Goal: Communication & Community: Answer question/provide support

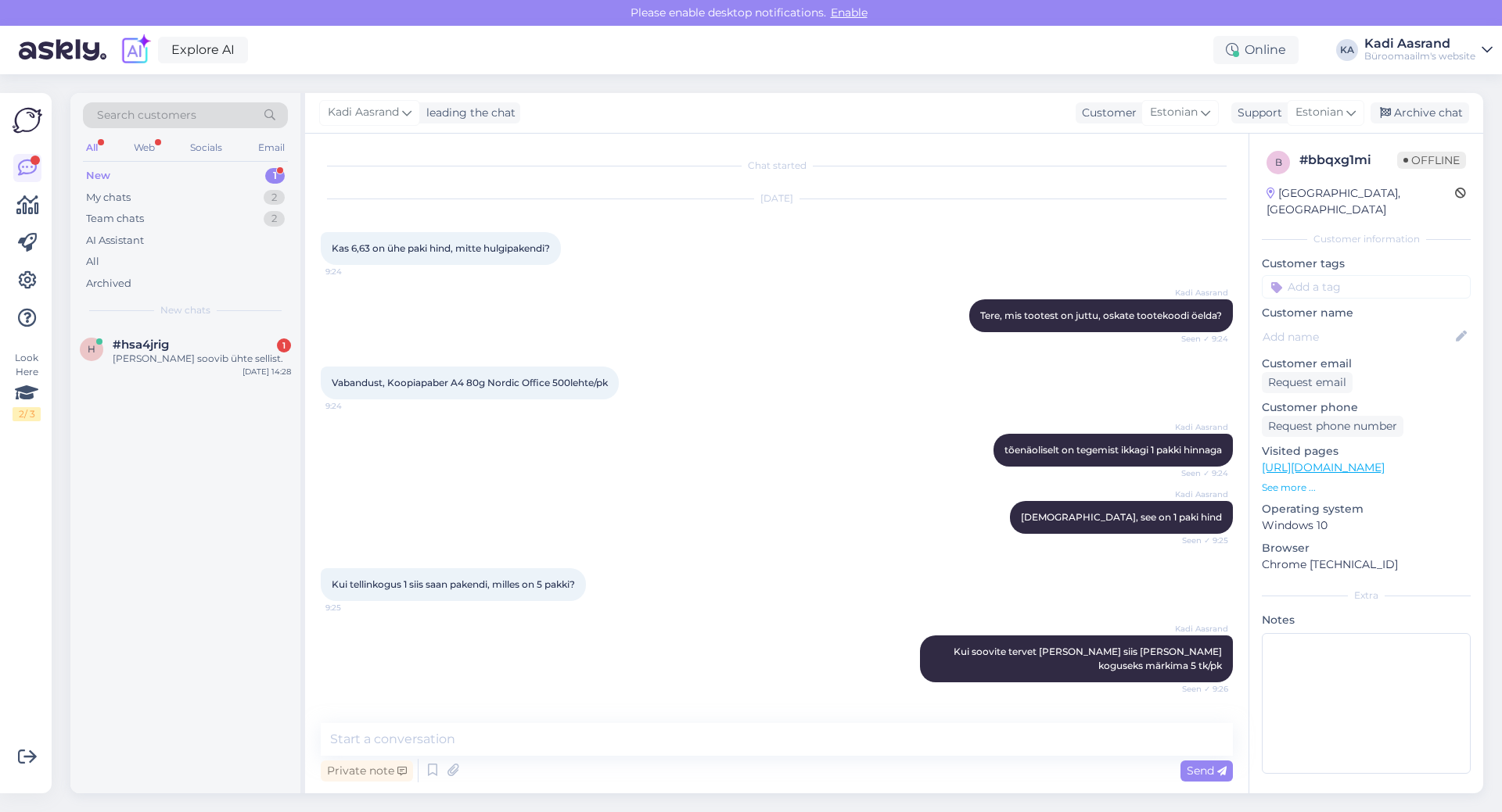
scroll to position [125, 0]
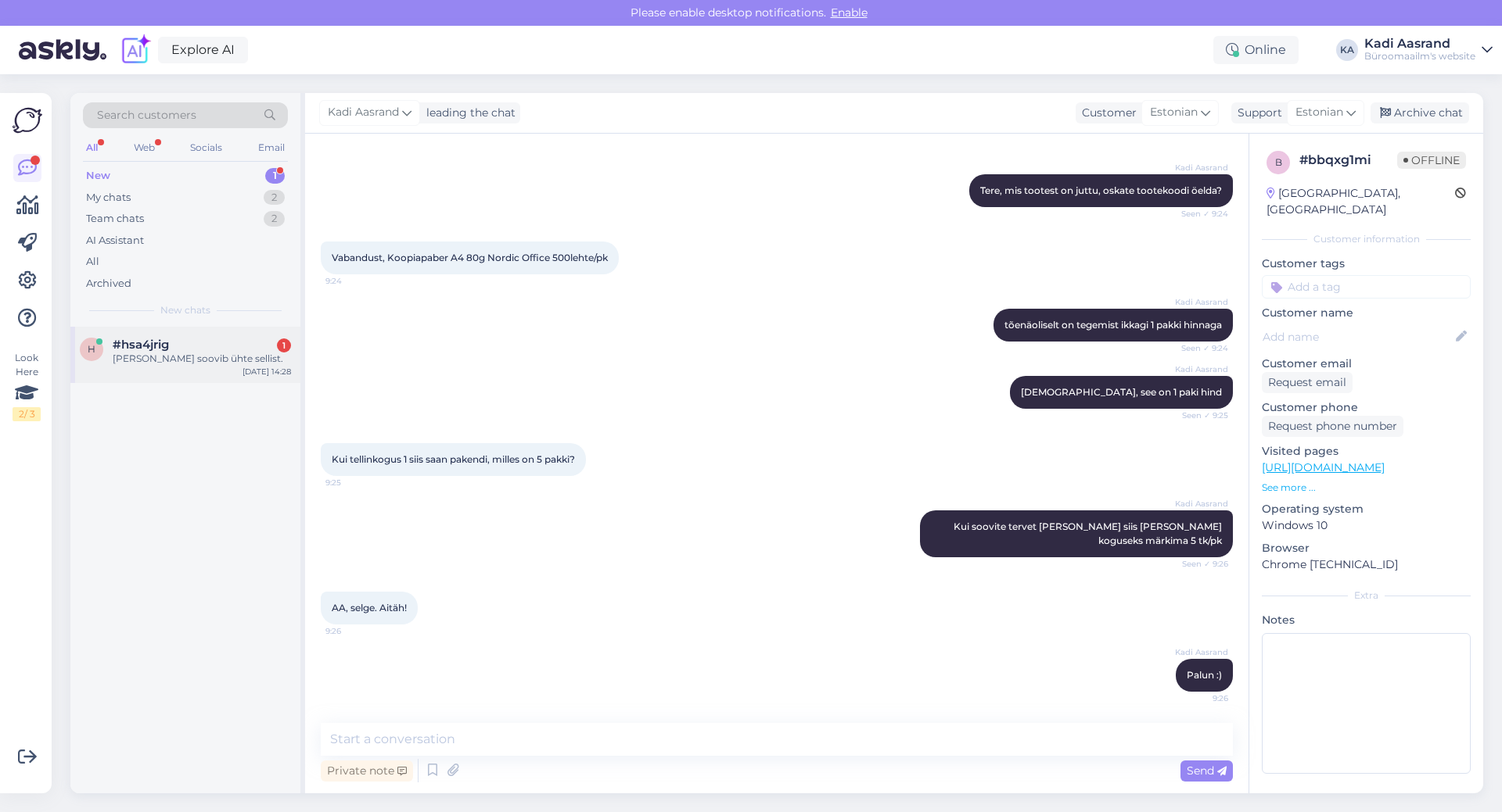
click at [144, 356] on div "[PERSON_NAME] soovib ühte sellist." at bounding box center [202, 358] width 178 height 14
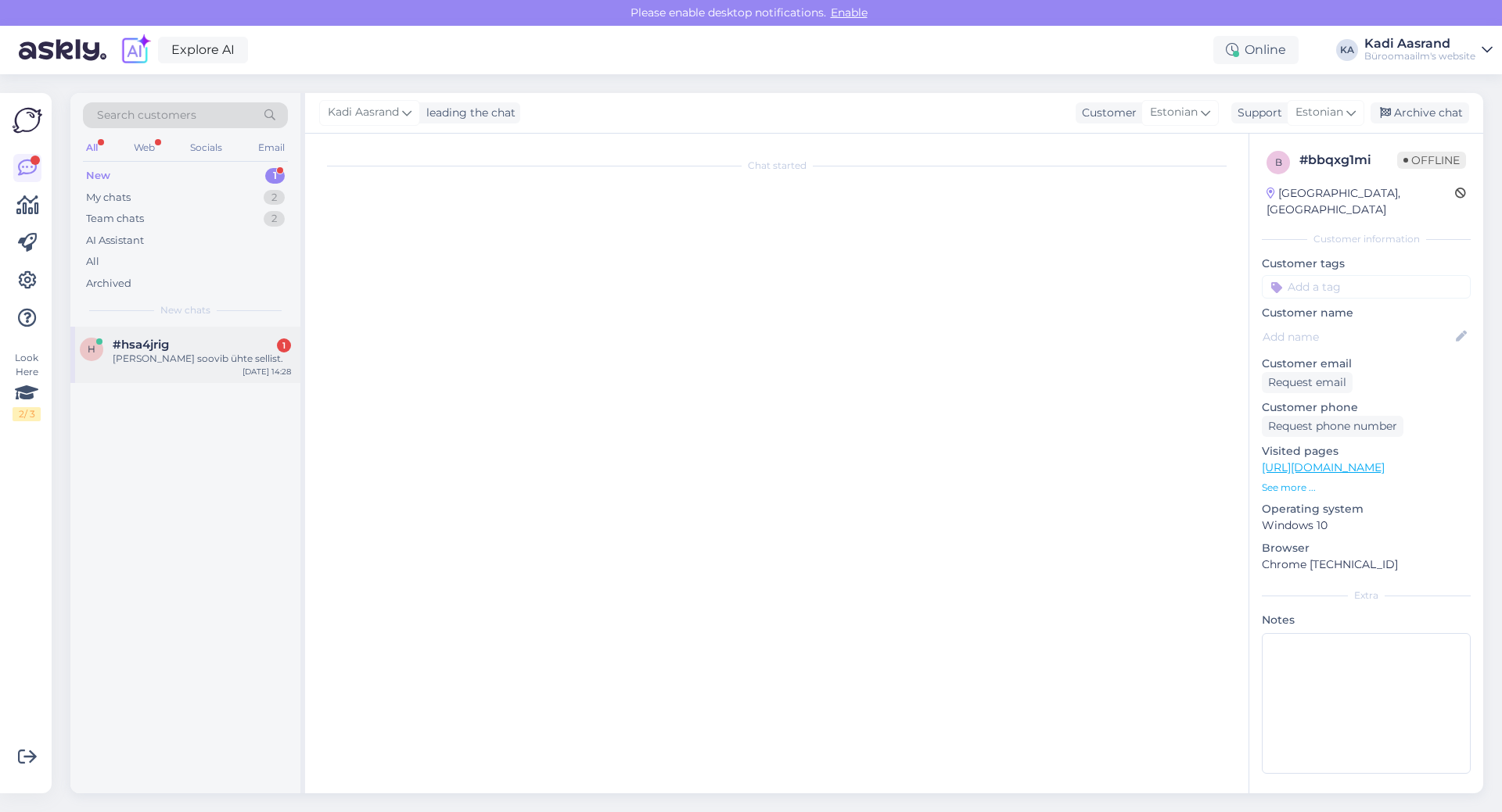
scroll to position [0, 0]
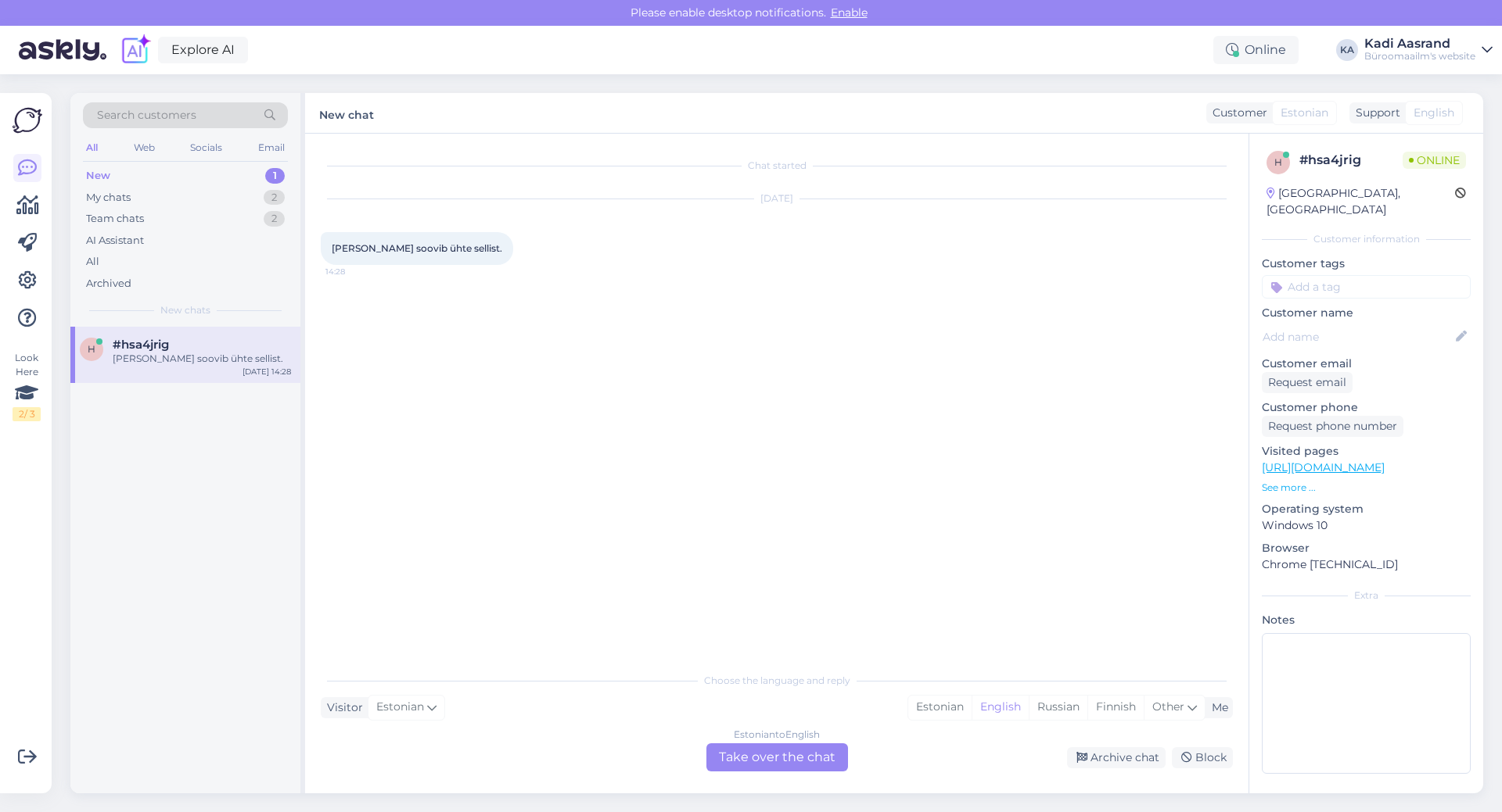
click at [191, 352] on div "[PERSON_NAME] soovib ühte sellist." at bounding box center [202, 358] width 178 height 14
click at [169, 192] on div "My chats 2" at bounding box center [185, 197] width 205 height 22
click at [182, 343] on div "#bbqxg1mi" at bounding box center [202, 344] width 178 height 14
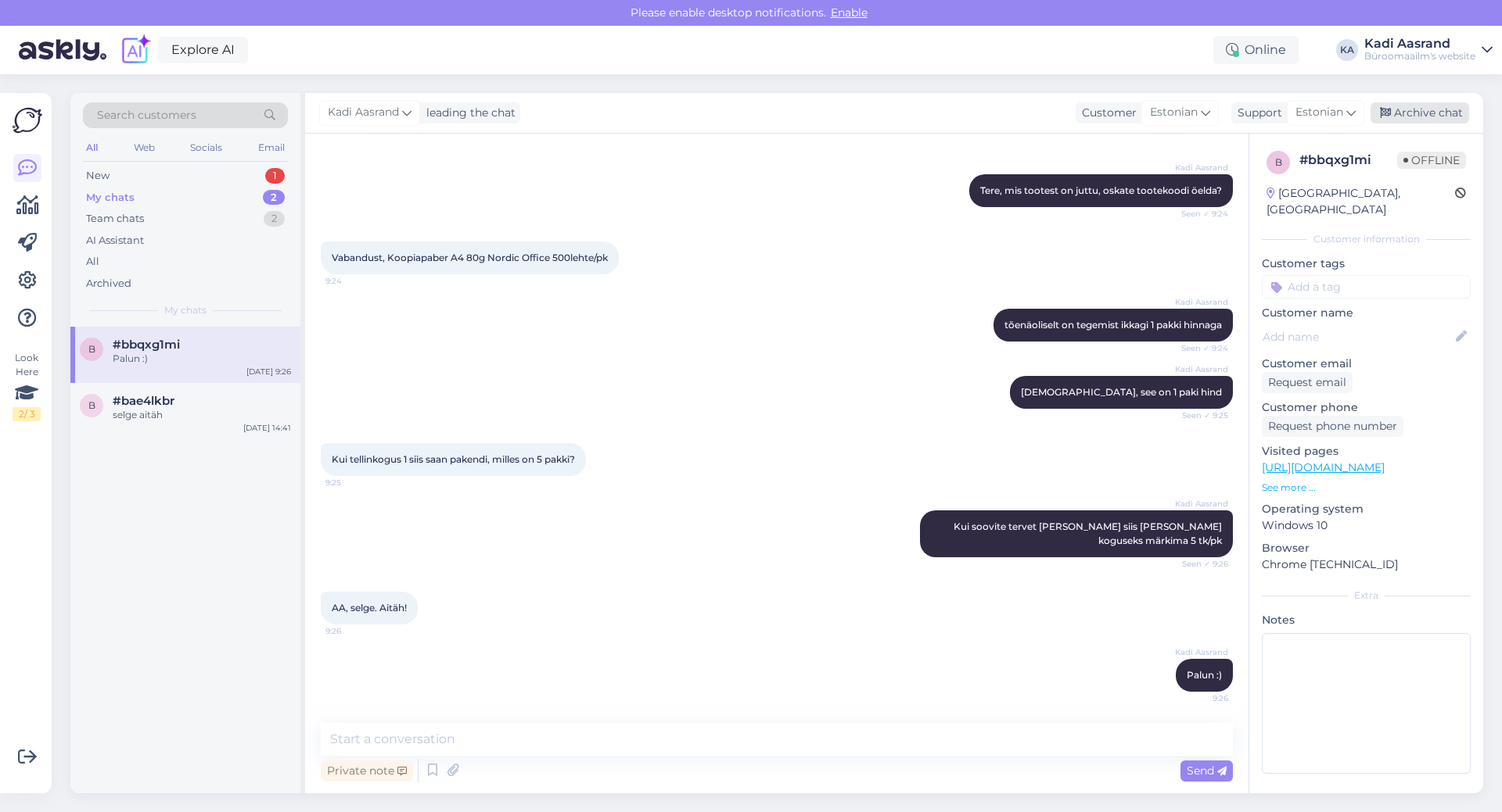
click at [1423, 114] on div "Archive chat" at bounding box center [1419, 113] width 99 height 22
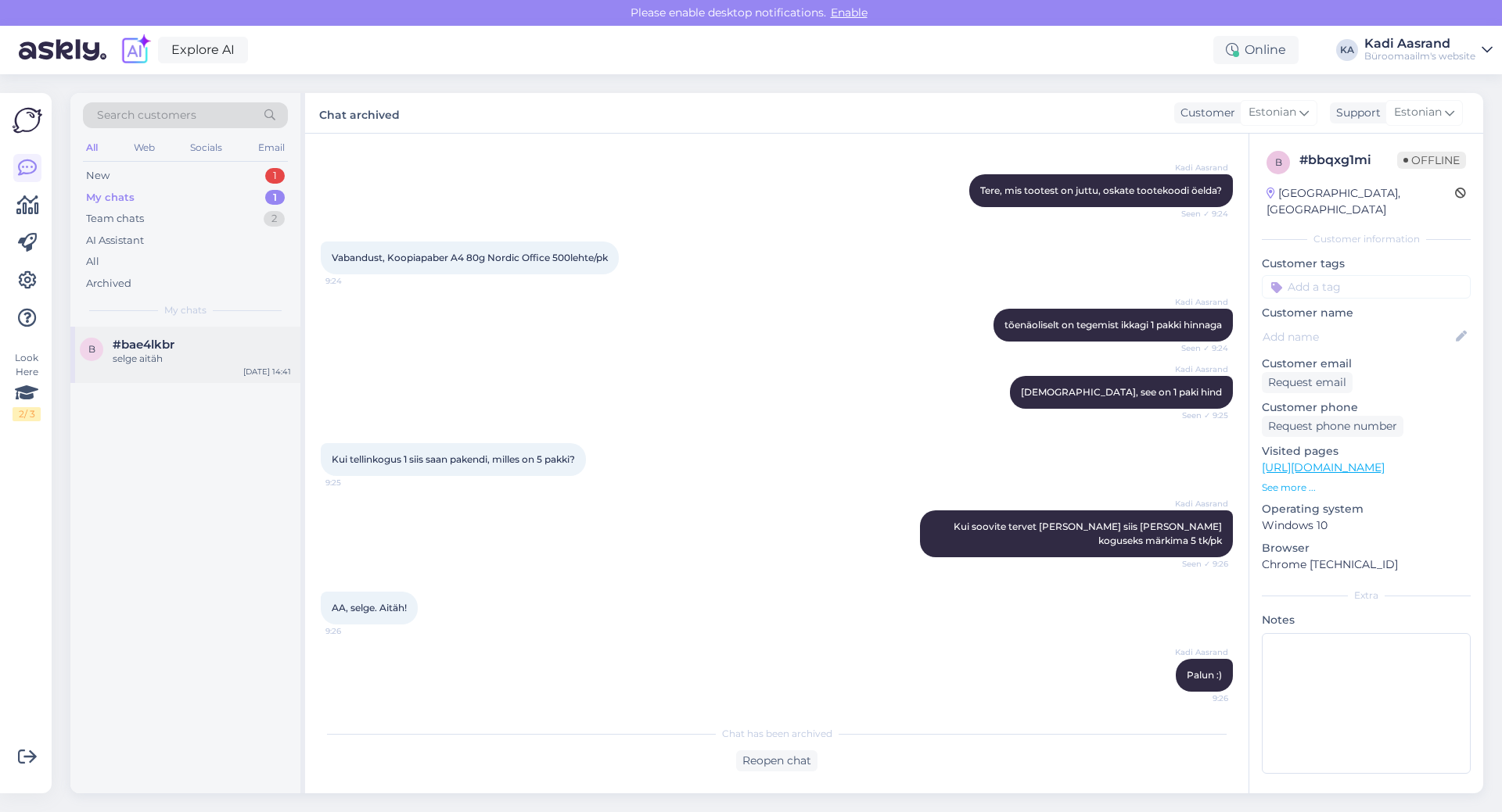
click at [183, 365] on div "selge aitäh" at bounding box center [202, 358] width 178 height 14
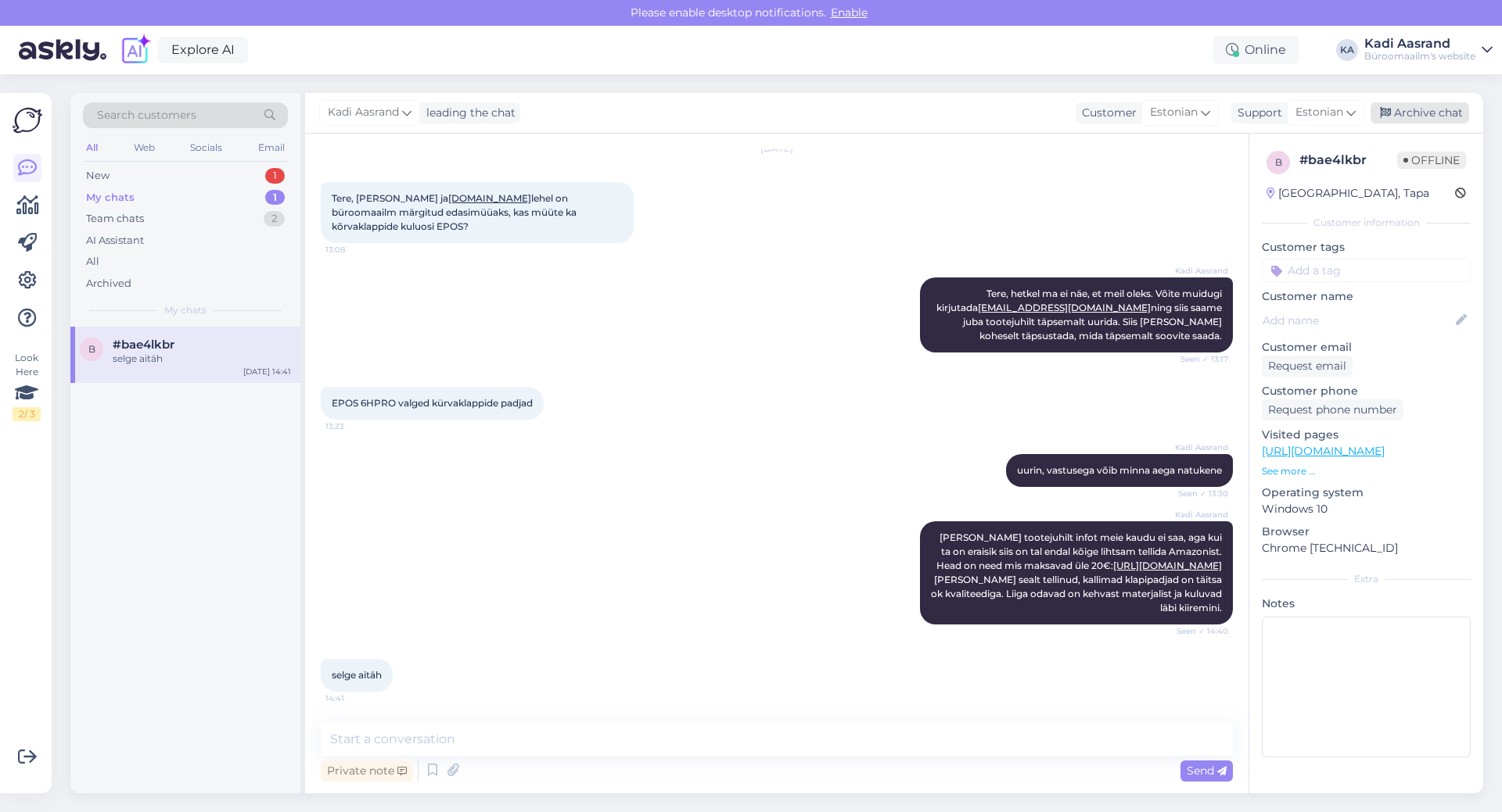
click at [1434, 103] on div "Archive chat" at bounding box center [1419, 113] width 99 height 22
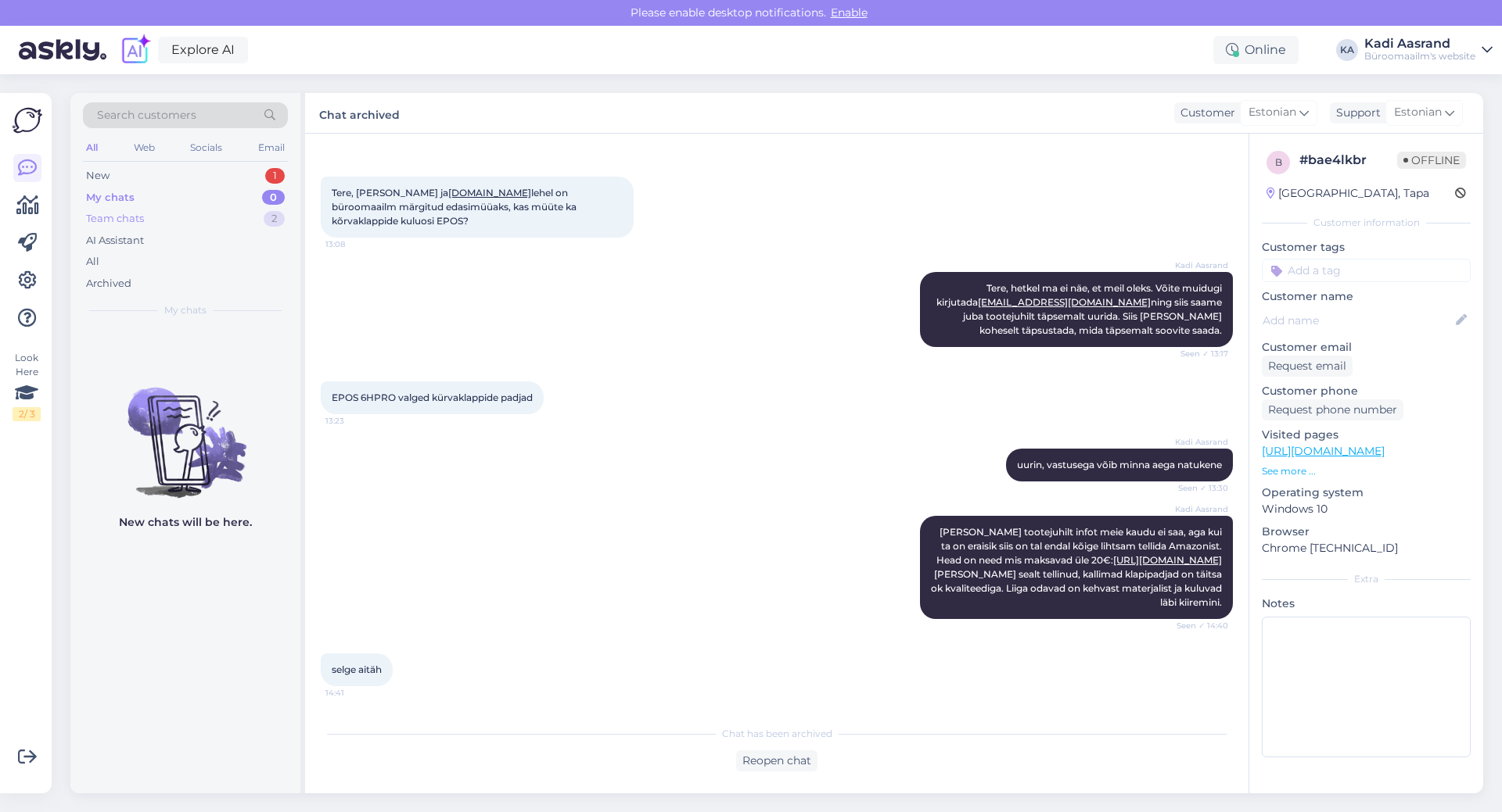
click at [183, 218] on div "Team chats 2" at bounding box center [185, 218] width 205 height 22
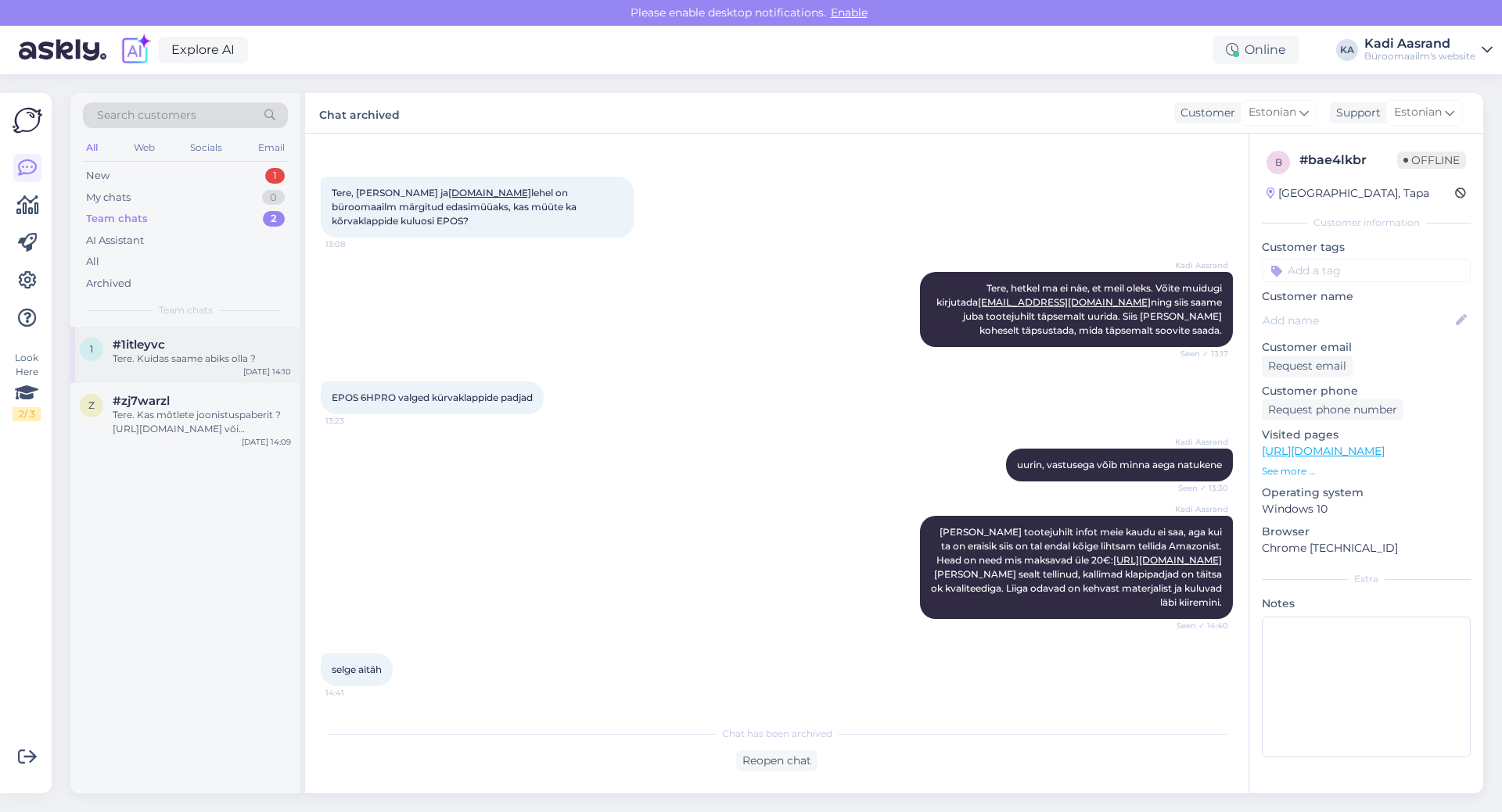
click at [171, 356] on div "Tere. Kuidas saame abiks olla ?" at bounding box center [202, 358] width 178 height 14
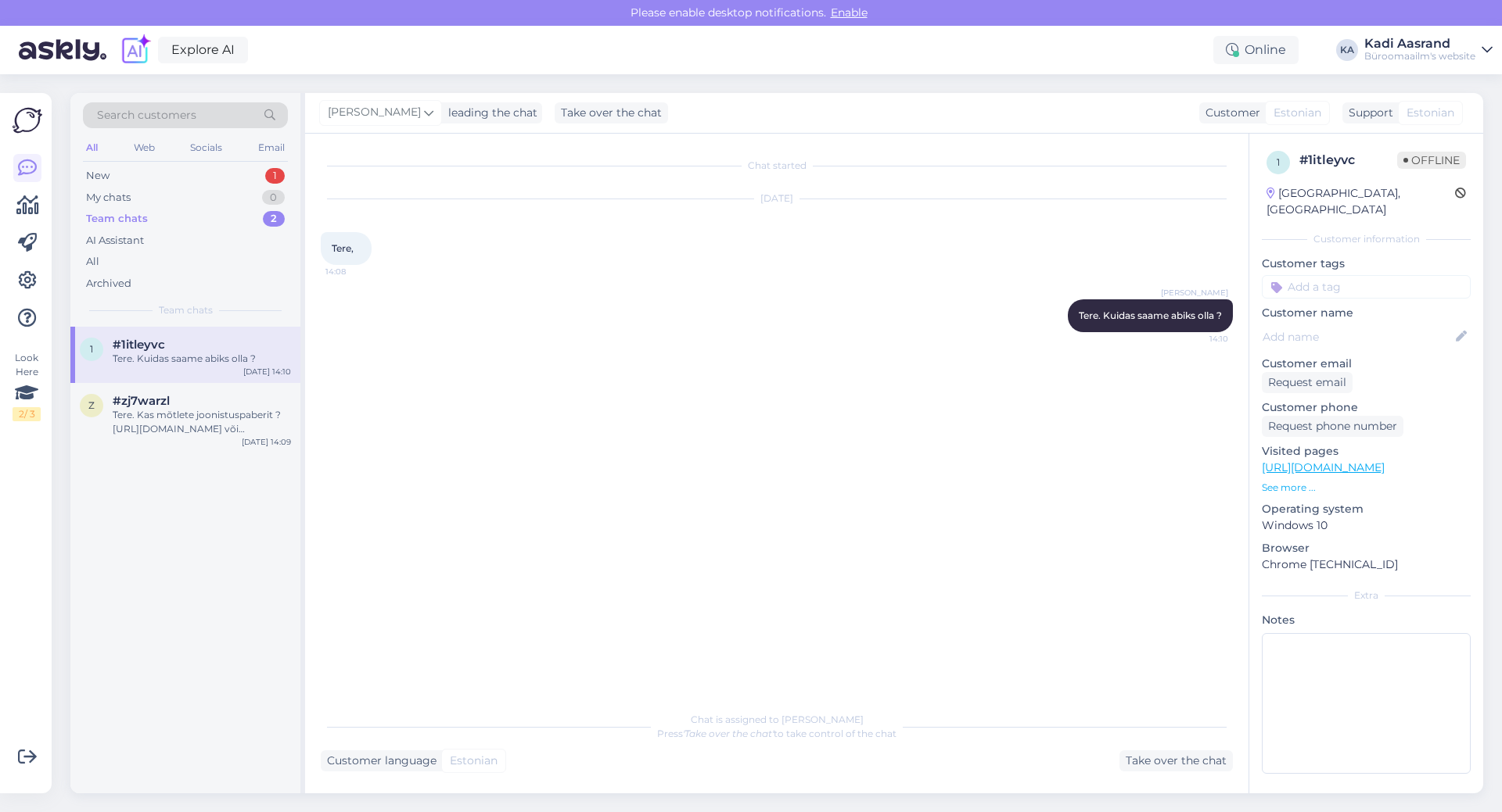
scroll to position [0, 0]
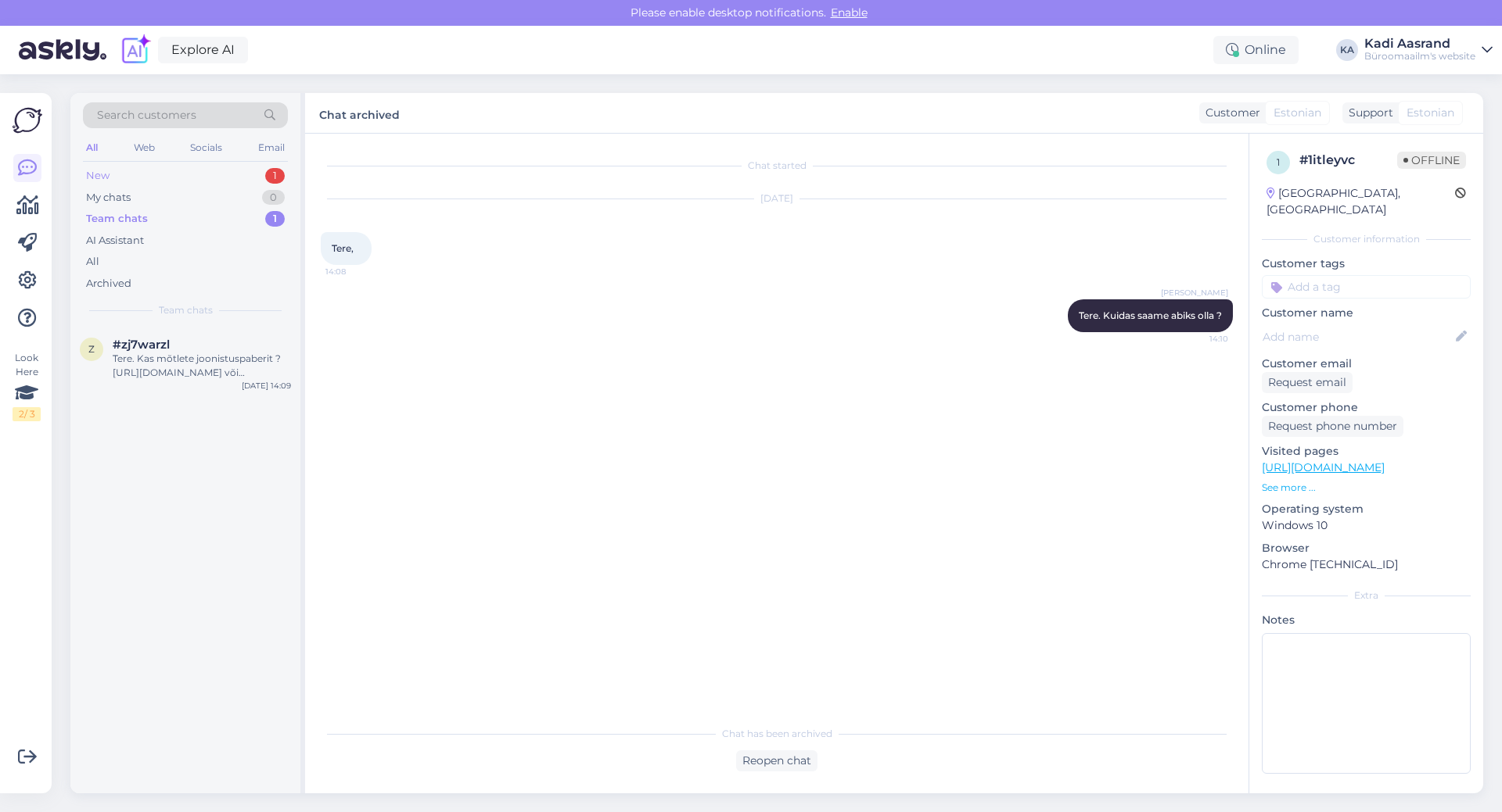
click at [159, 172] on div "New 1" at bounding box center [185, 175] width 205 height 22
click at [209, 369] on div "v [EMAIL_ADDRESS][DOMAIN_NAME] Nissi Põhikool soovib ühte sellist. [DATE] 14:28" at bounding box center [185, 355] width 230 height 56
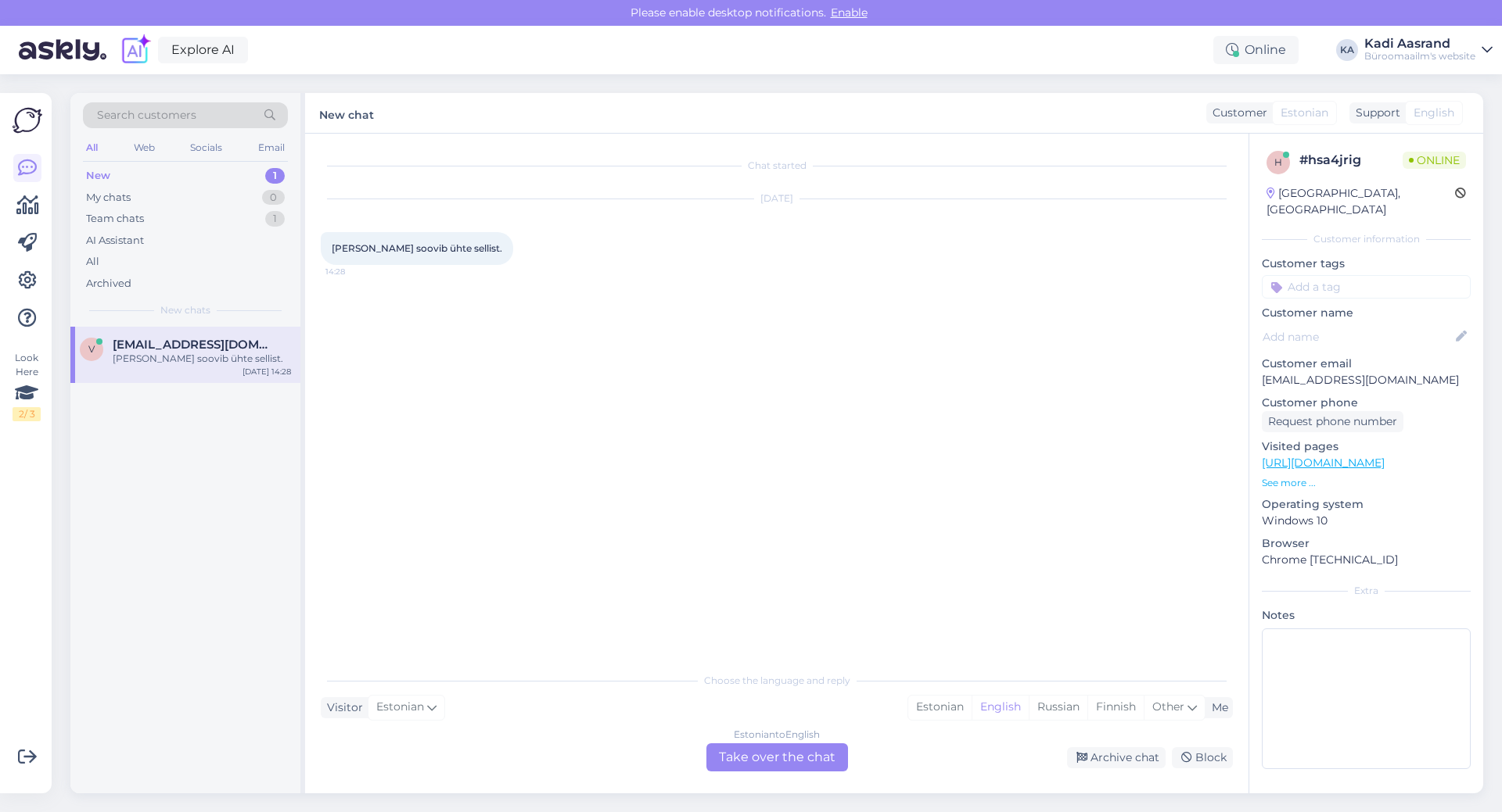
click at [779, 302] on div "Chat started [DATE] [PERSON_NAME] soovib ühte sellist. 14:28" at bounding box center [783, 399] width 926 height 502
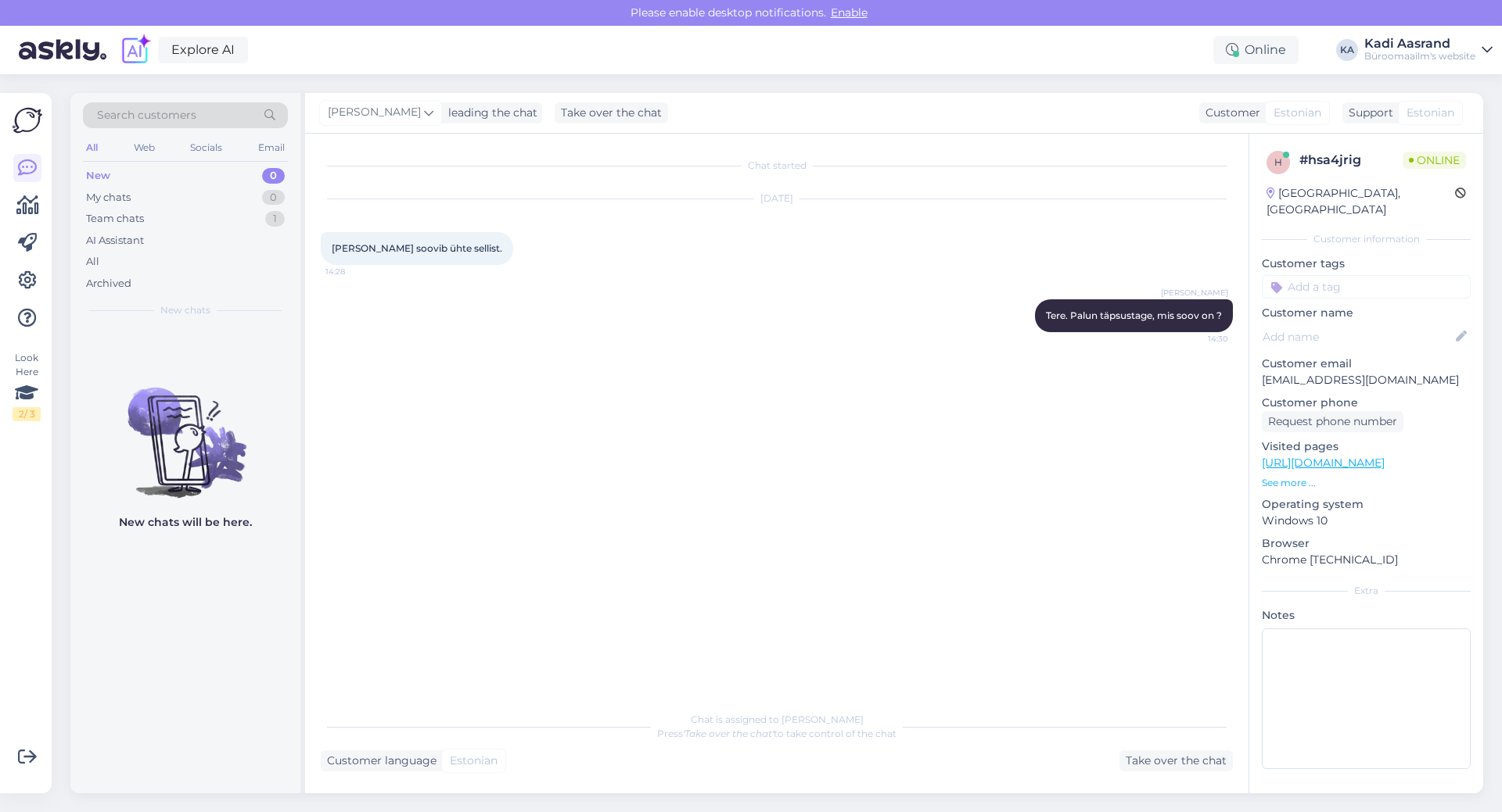
click at [671, 534] on div "Chat started [DATE] [PERSON_NAME] soovib ühte sellist. 14:28 [PERSON_NAME] Tere…" at bounding box center [783, 419] width 926 height 540
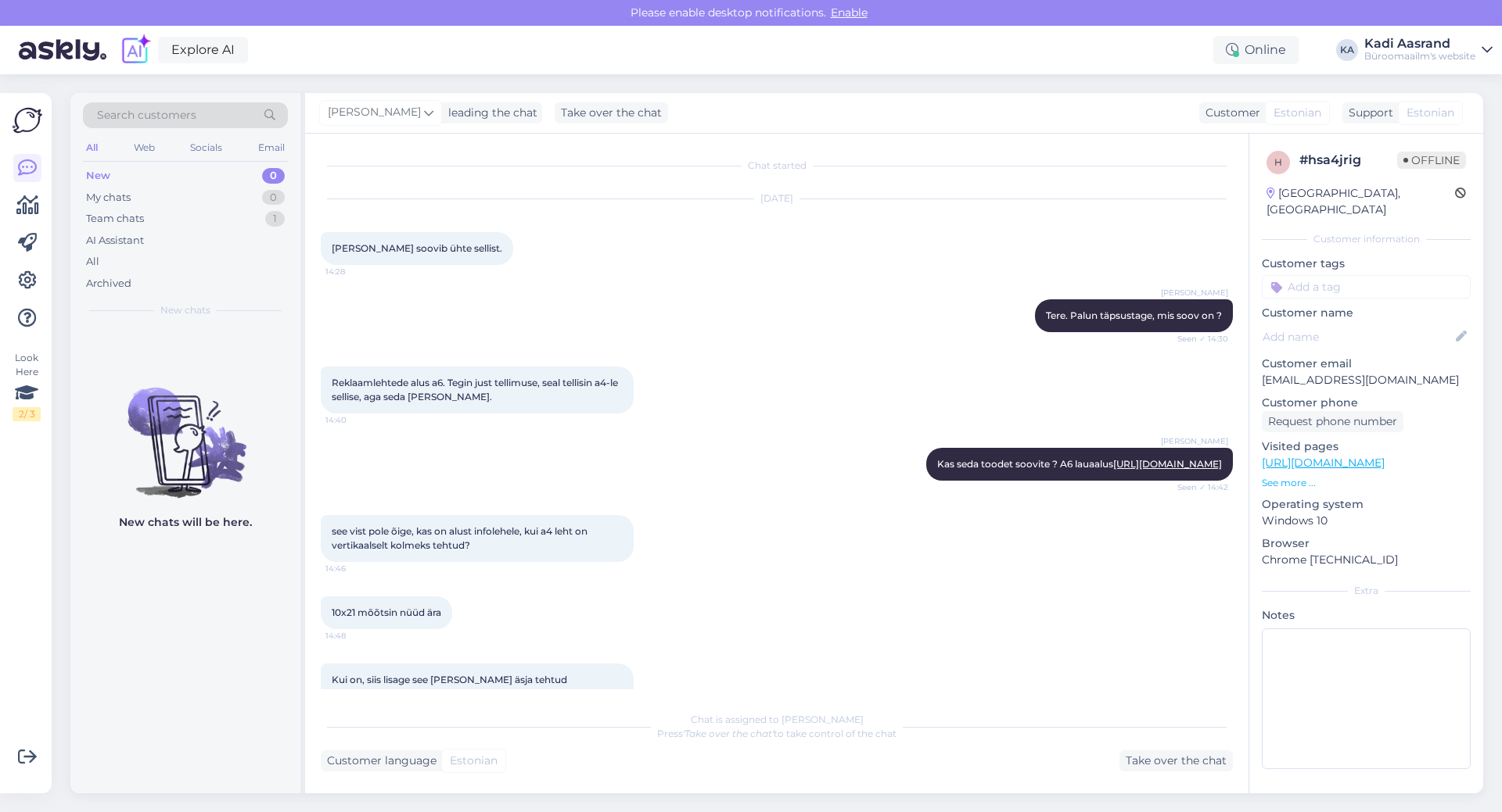
scroll to position [190, 0]
